Goal: Learn about a topic

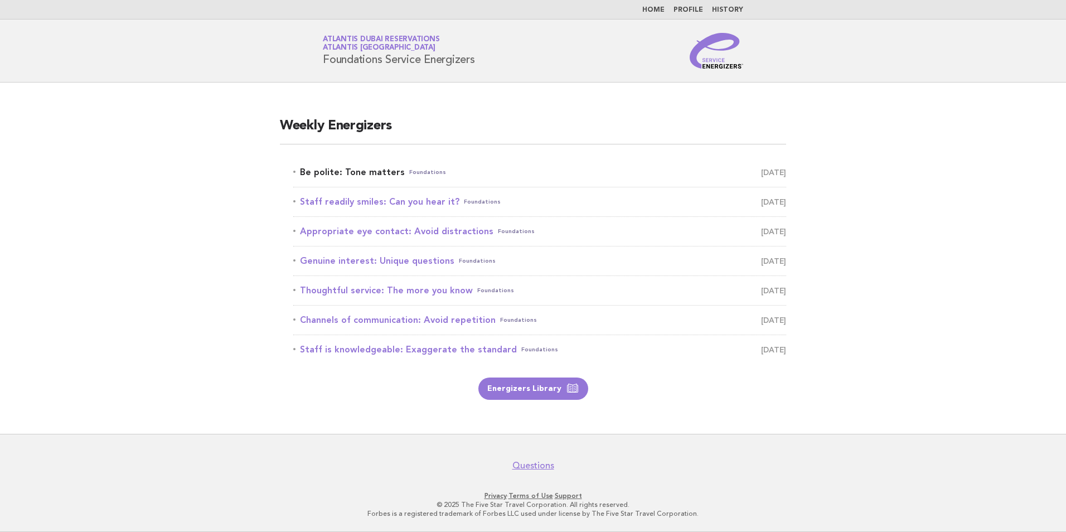
click at [342, 172] on link "Be polite: Tone matters Foundations September 20" at bounding box center [539, 172] width 493 height 16
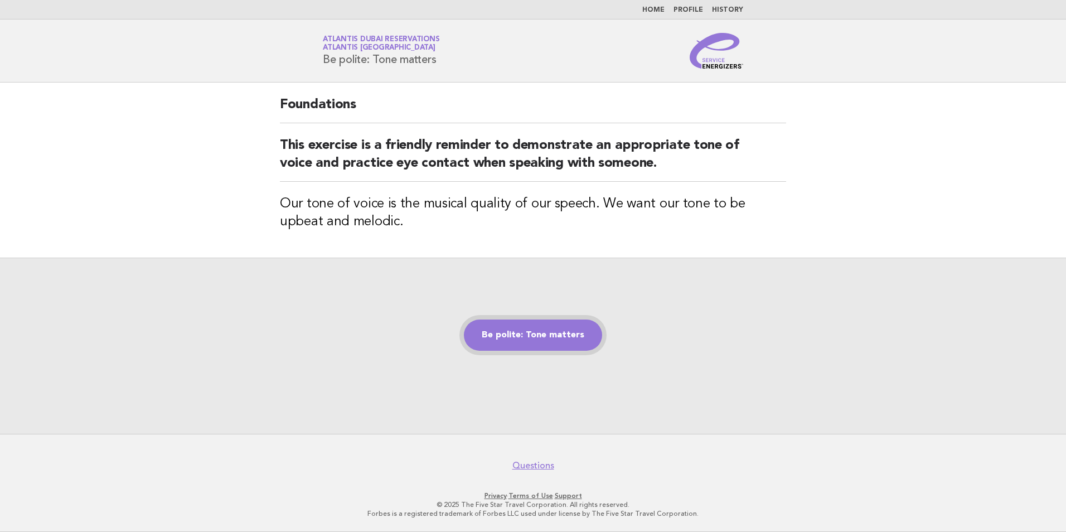
click at [544, 334] on link "Be polite: Tone matters" at bounding box center [533, 334] width 138 height 31
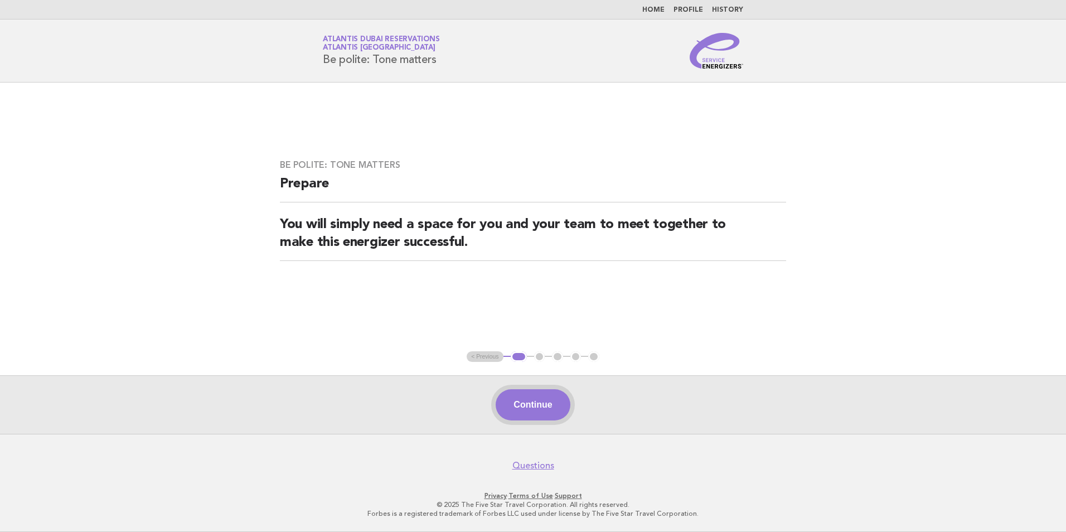
click at [532, 412] on button "Continue" at bounding box center [533, 404] width 74 height 31
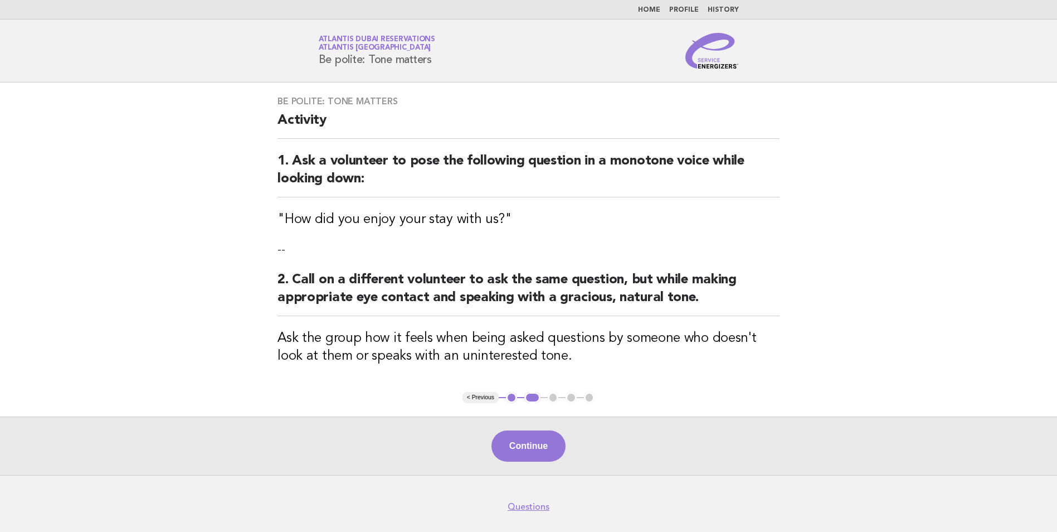
click at [530, 441] on button "Continue" at bounding box center [529, 445] width 74 height 31
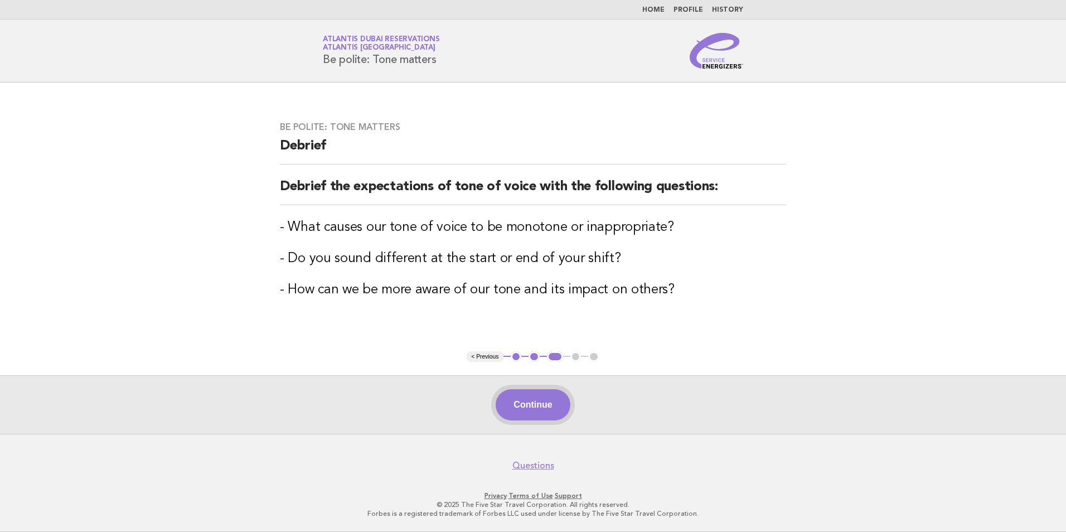
click at [543, 402] on button "Continue" at bounding box center [533, 404] width 74 height 31
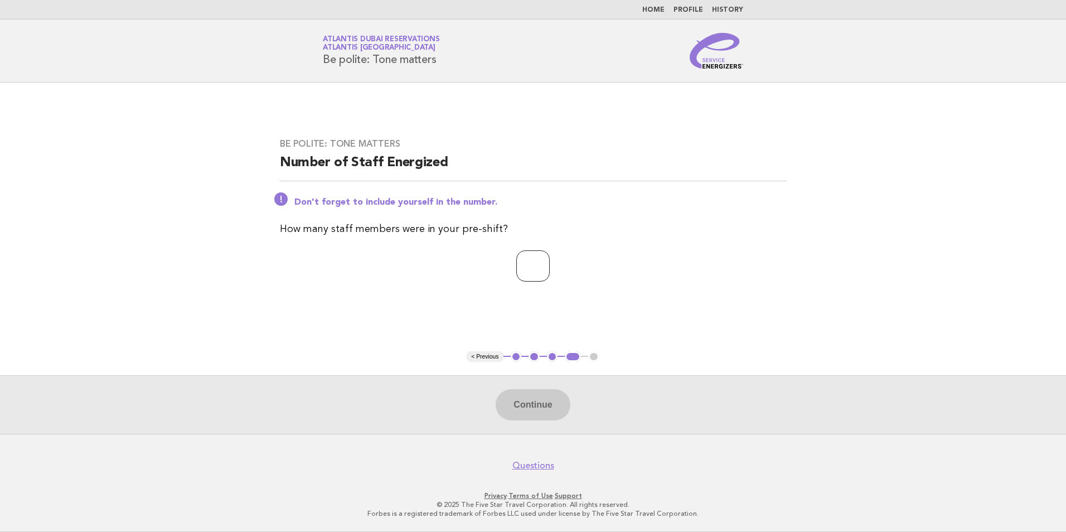
click at [518, 265] on input "number" at bounding box center [532, 265] width 33 height 31
type input "*"
click at [556, 417] on button "Continue" at bounding box center [533, 404] width 74 height 31
